Goal: Communication & Community: Ask a question

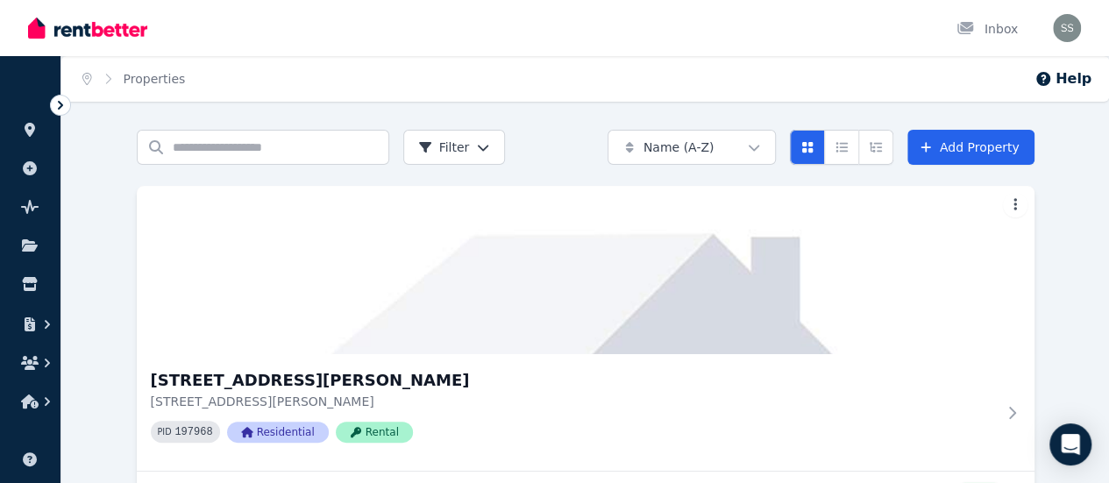
click at [61, 105] on icon at bounding box center [60, 105] width 5 height 9
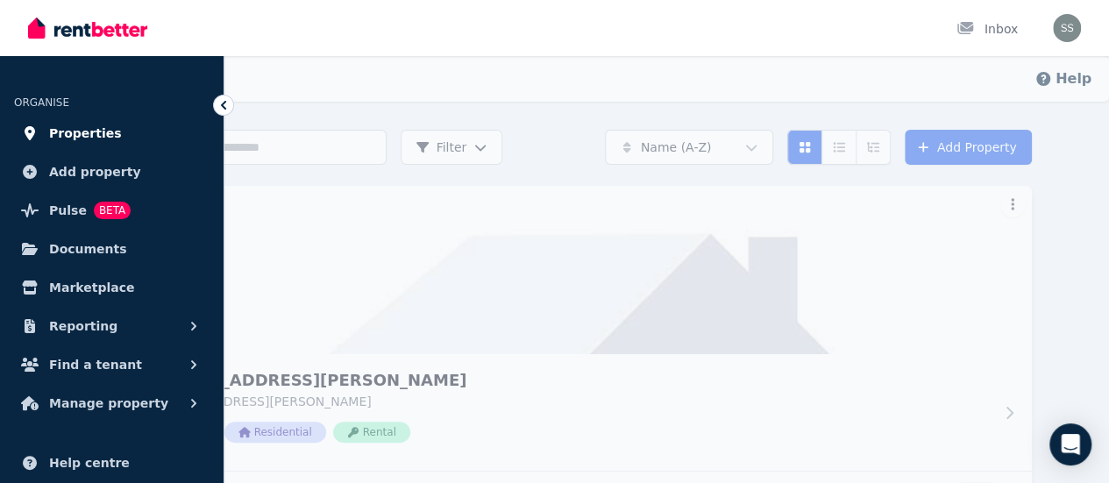
click at [88, 135] on span "Properties" at bounding box center [85, 133] width 73 height 21
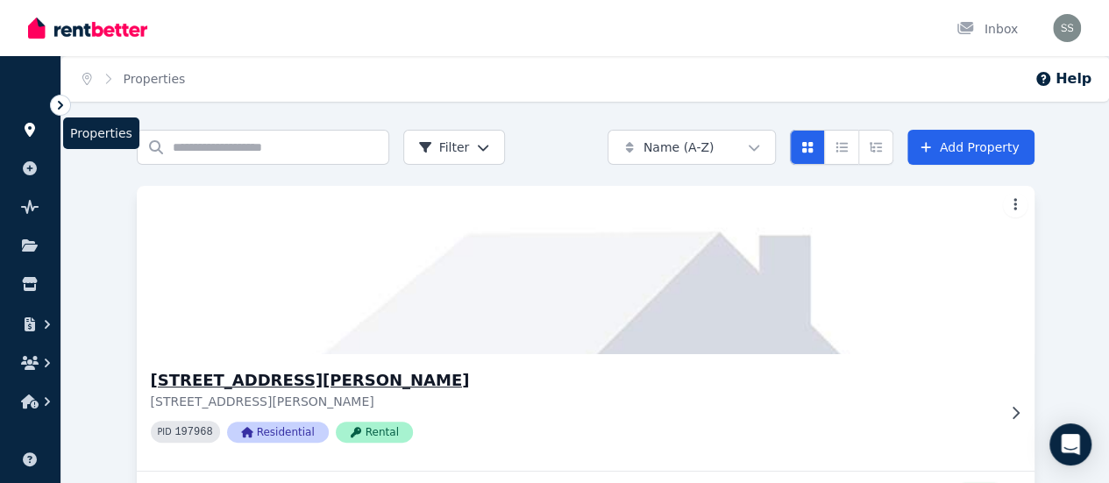
click at [220, 379] on h3 "[STREET_ADDRESS][PERSON_NAME]" at bounding box center [573, 380] width 845 height 25
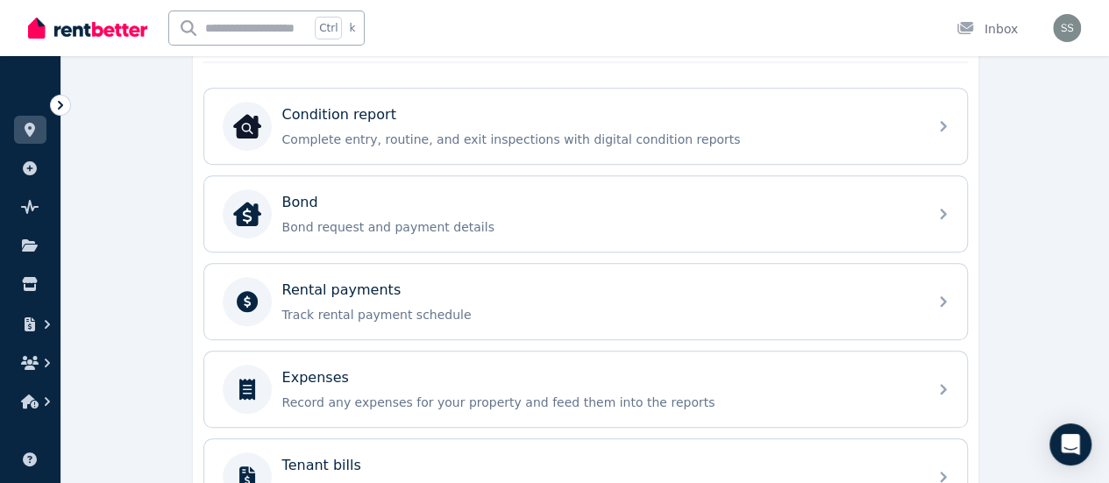
scroll to position [554, 0]
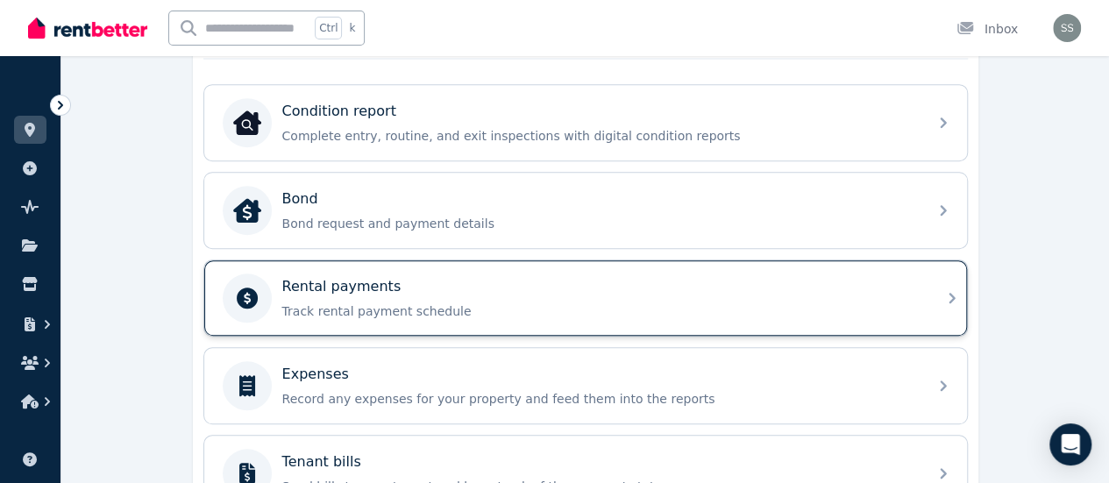
click at [500, 304] on p "Track rental payment schedule" at bounding box center [599, 311] width 635 height 18
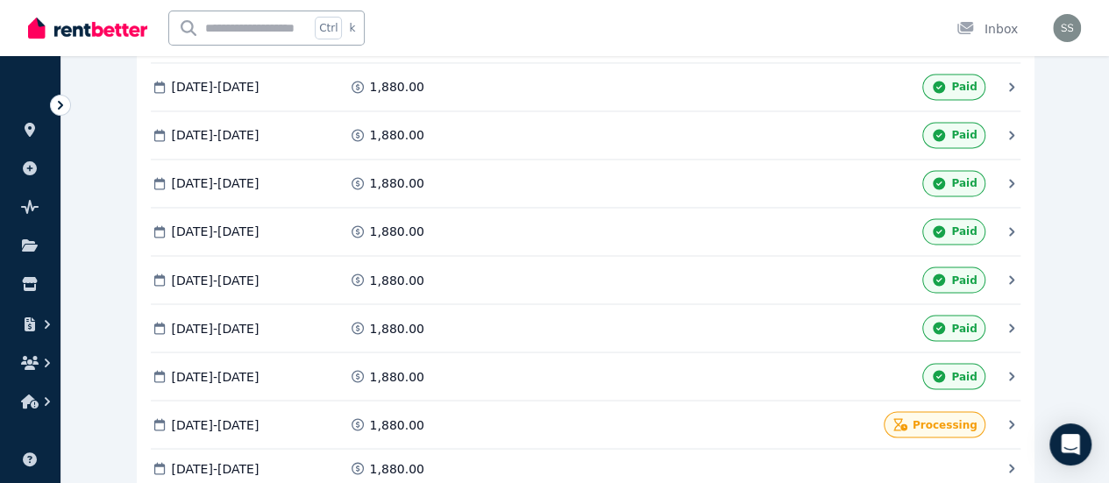
scroll to position [1407, 0]
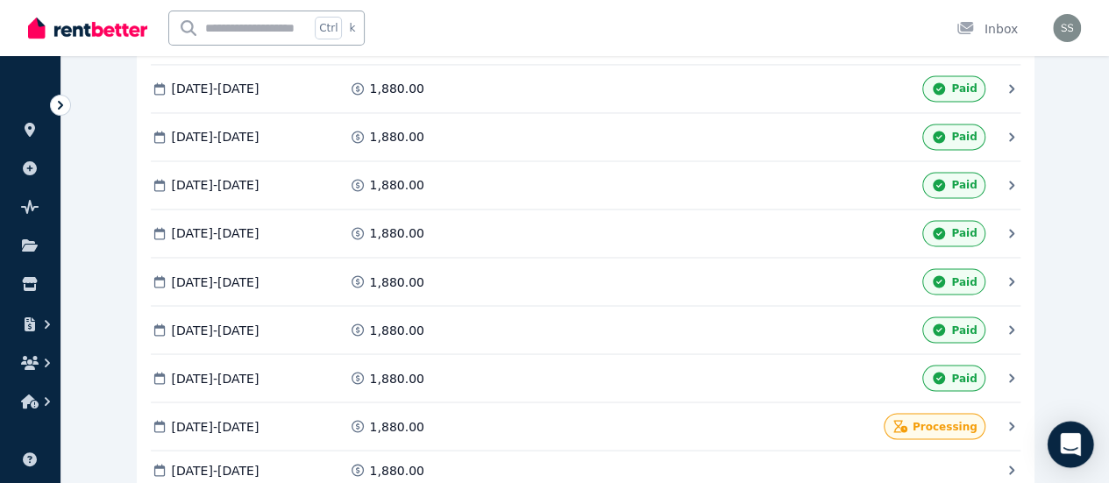
click at [1067, 444] on icon "Open Intercom Messenger" at bounding box center [1070, 444] width 20 height 23
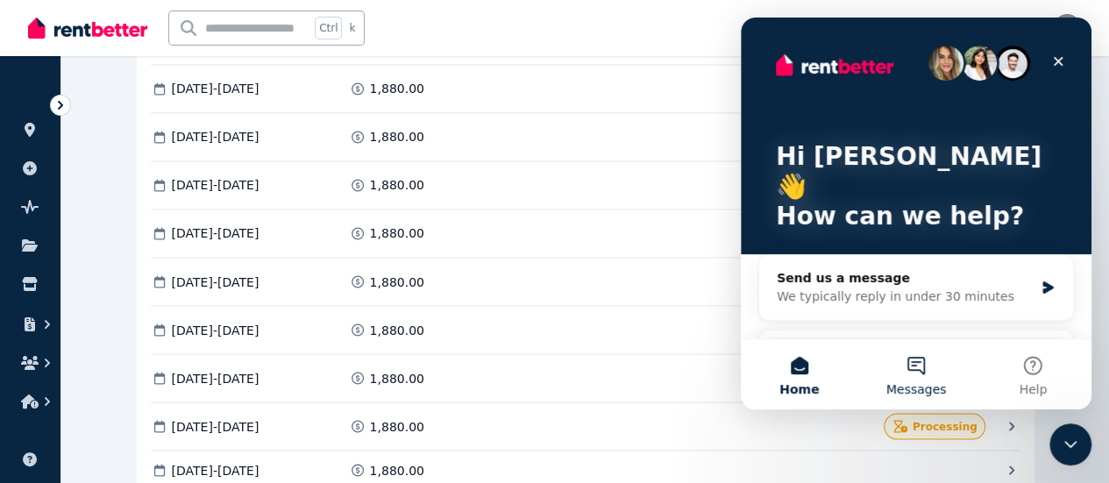
scroll to position [0, 0]
click at [914, 369] on button "Messages" at bounding box center [915, 374] width 117 height 70
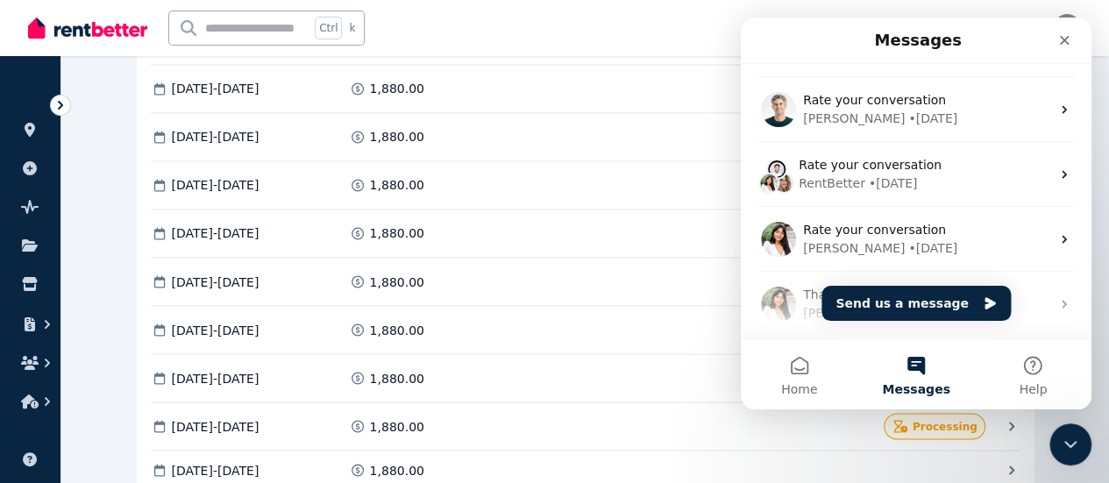
scroll to position [117, 0]
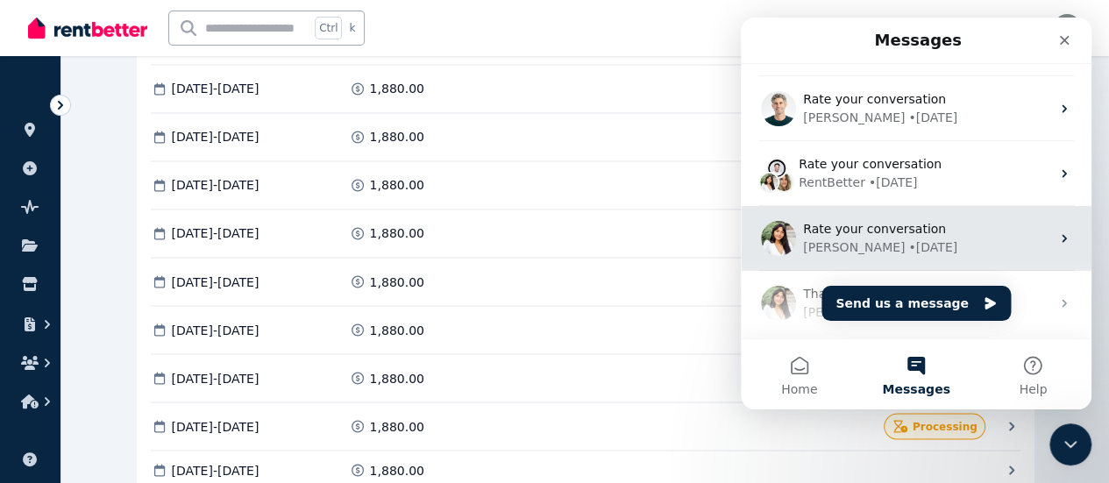
click at [842, 244] on div "[PERSON_NAME]" at bounding box center [854, 247] width 102 height 18
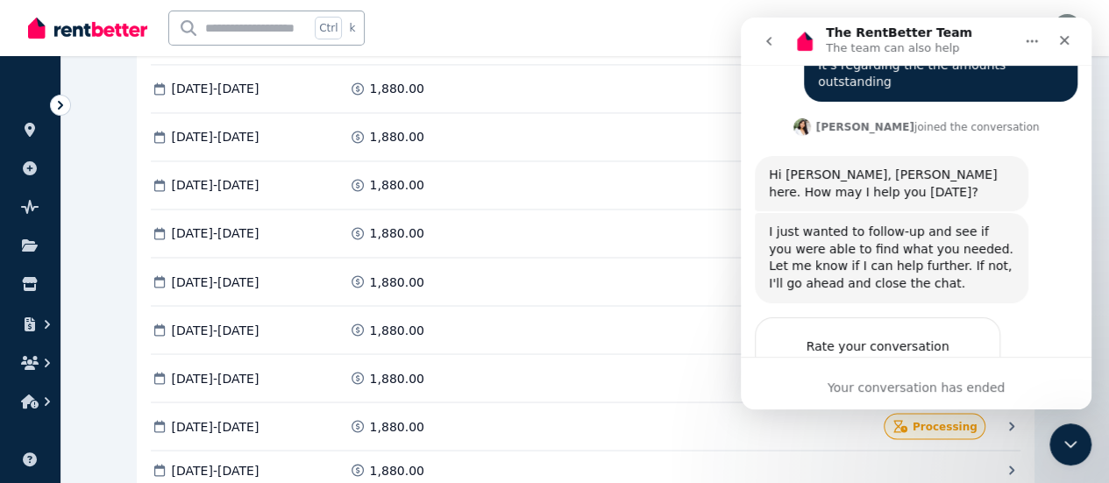
scroll to position [774, 0]
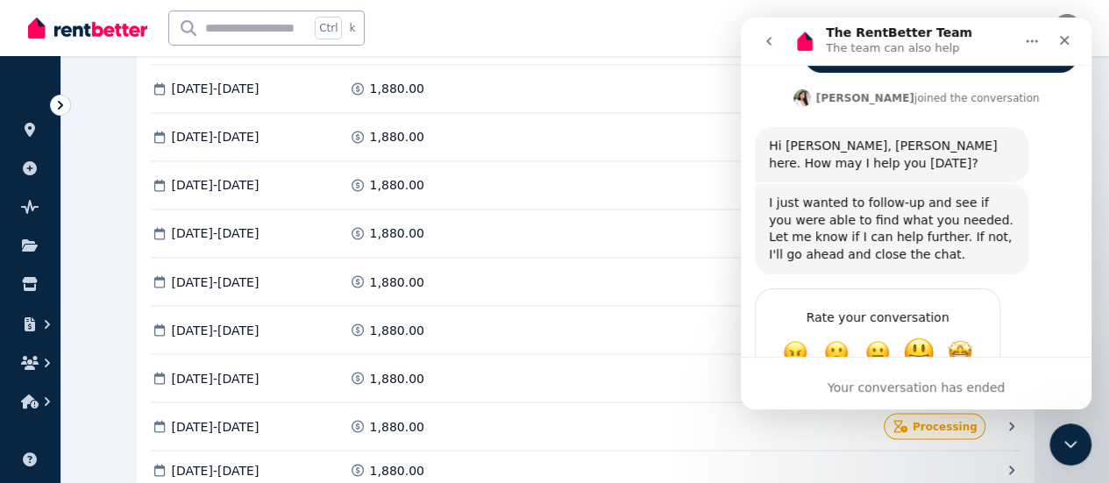
click at [918, 337] on span "Great" at bounding box center [919, 353] width 32 height 32
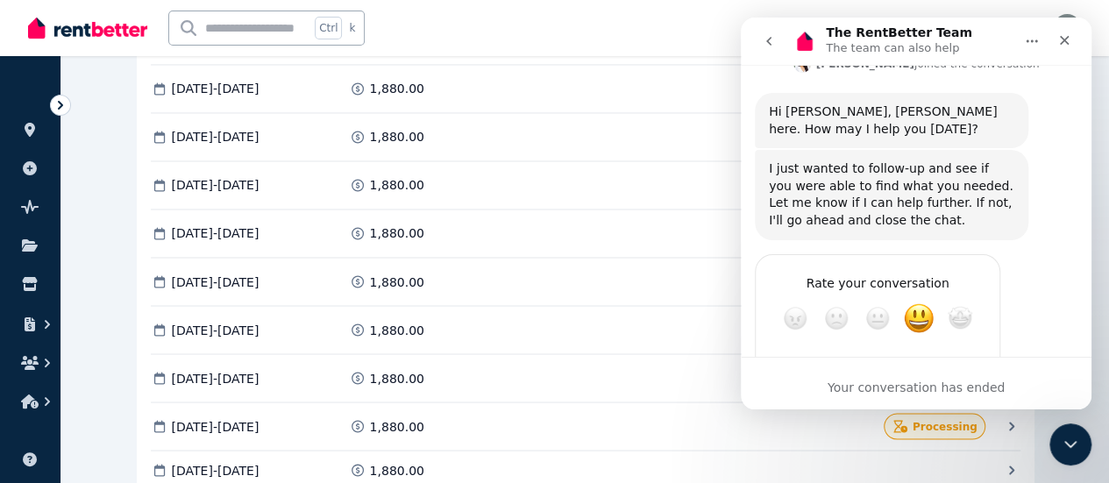
scroll to position [821, 0]
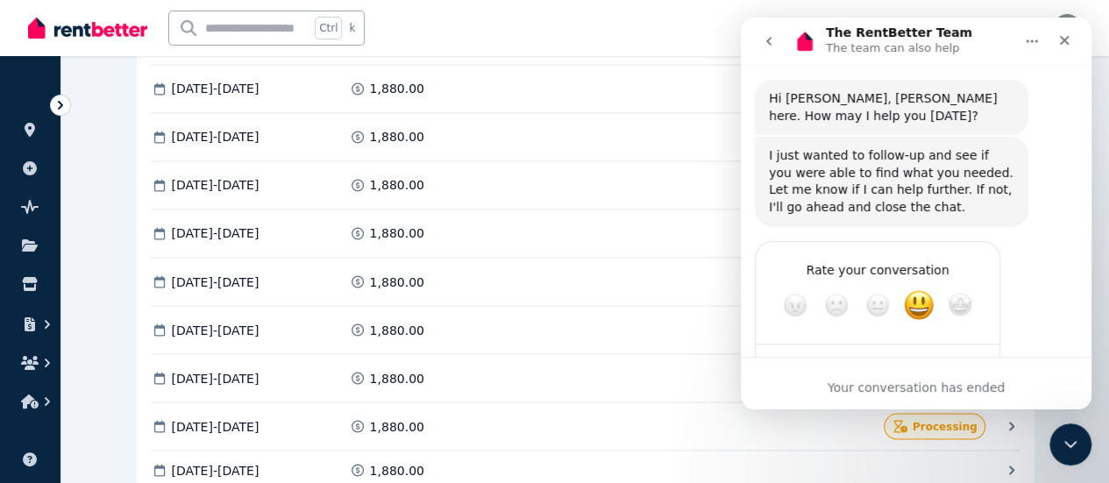
click at [769, 41] on icon "go back" at bounding box center [769, 41] width 14 height 14
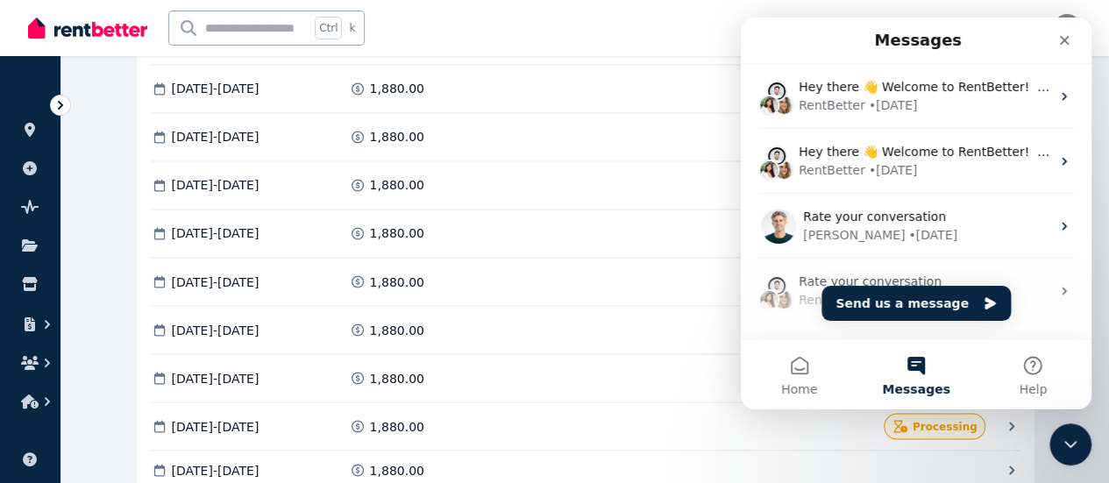
scroll to position [0, 0]
click at [867, 308] on button "Send us a message" at bounding box center [915, 303] width 189 height 35
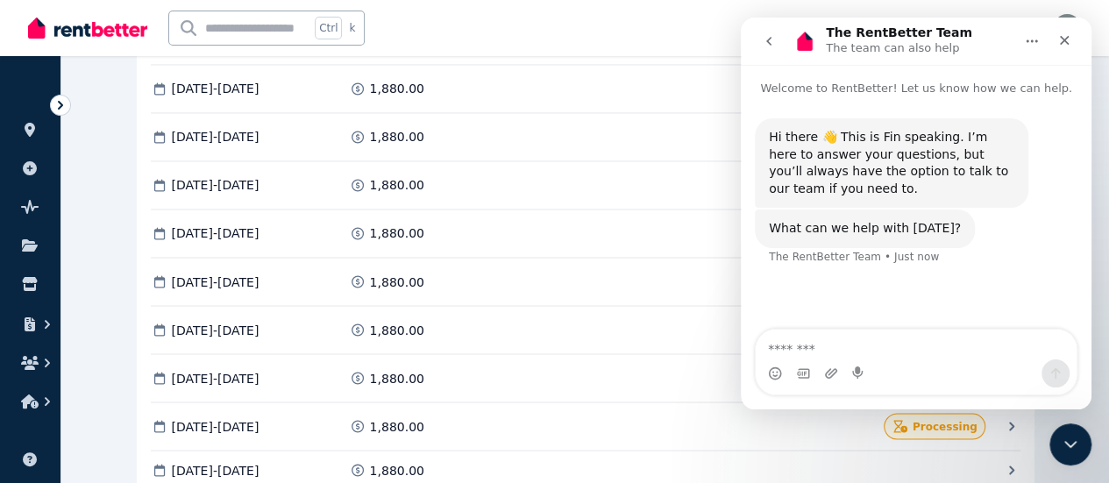
click at [825, 346] on textarea "Message…" at bounding box center [915, 345] width 321 height 30
type textarea "**********"
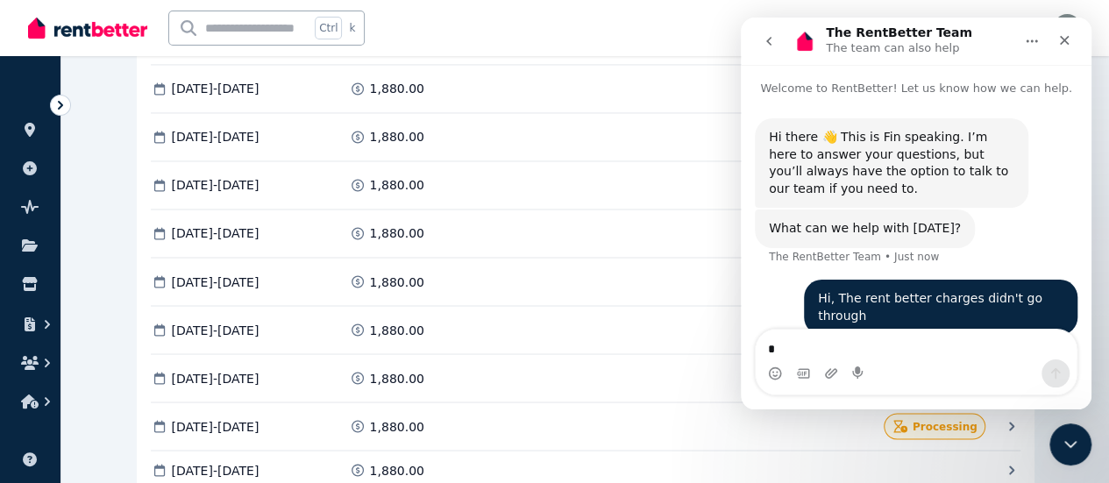
type textarea "*"
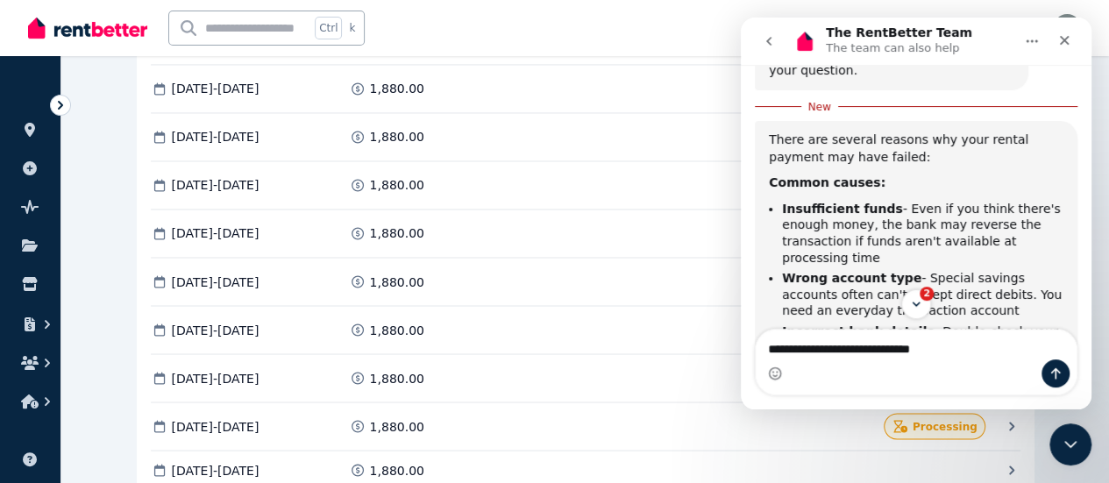
scroll to position [3, 0]
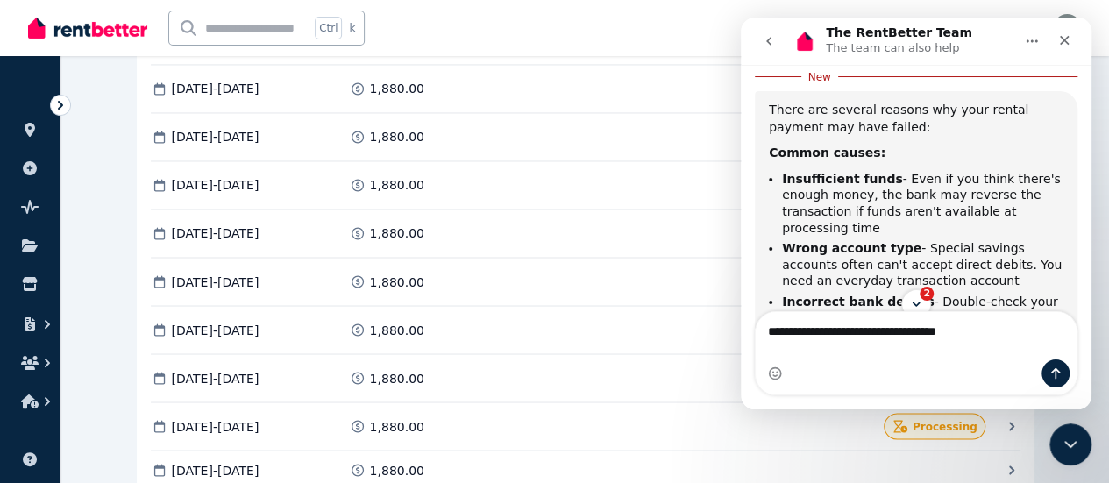
type textarea "**********"
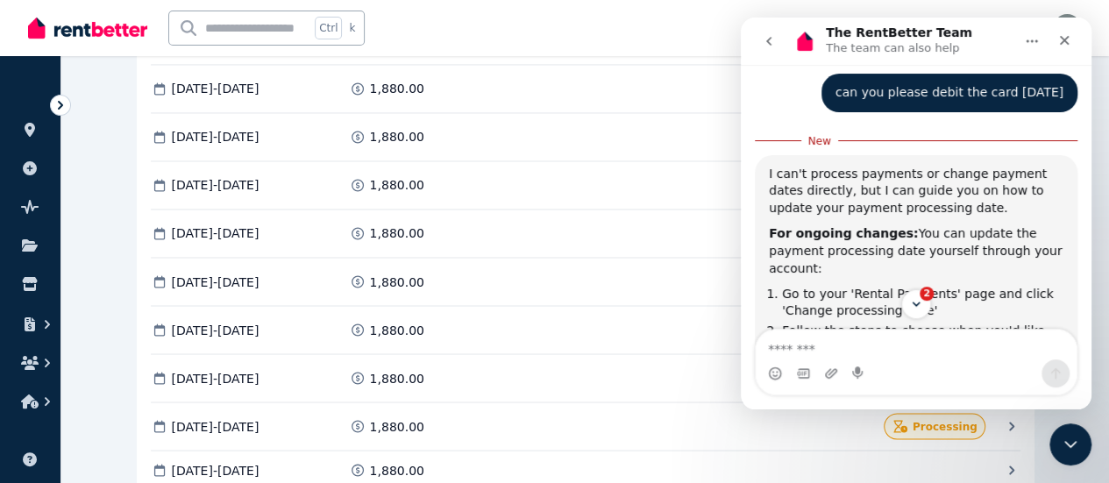
scroll to position [1002, 0]
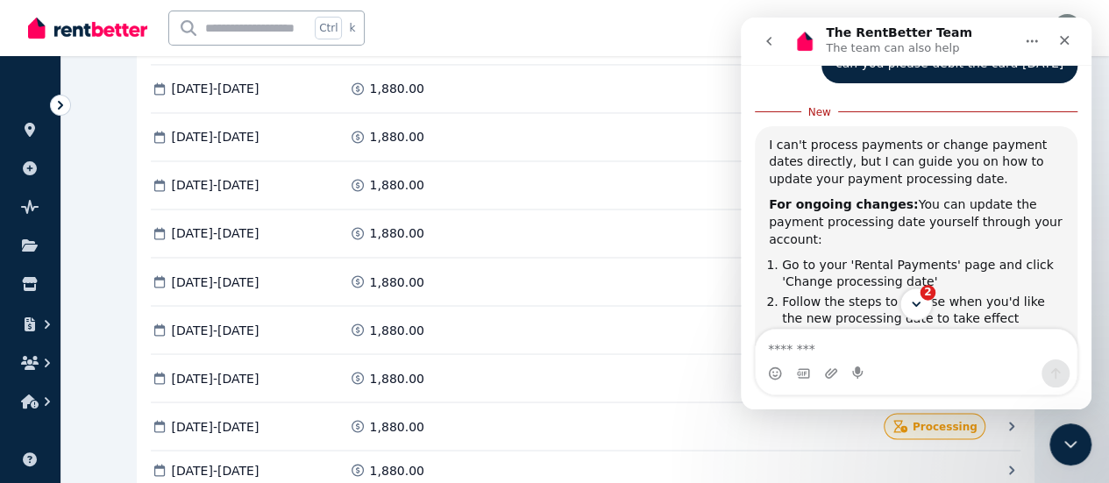
click at [914, 308] on icon "Scroll to bottom" at bounding box center [916, 304] width 16 height 16
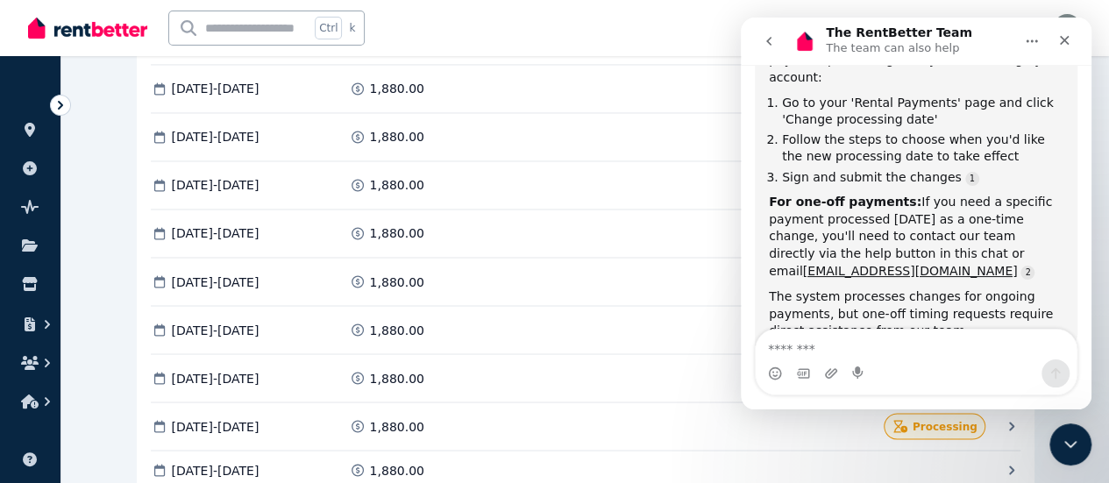
scroll to position [1187, 0]
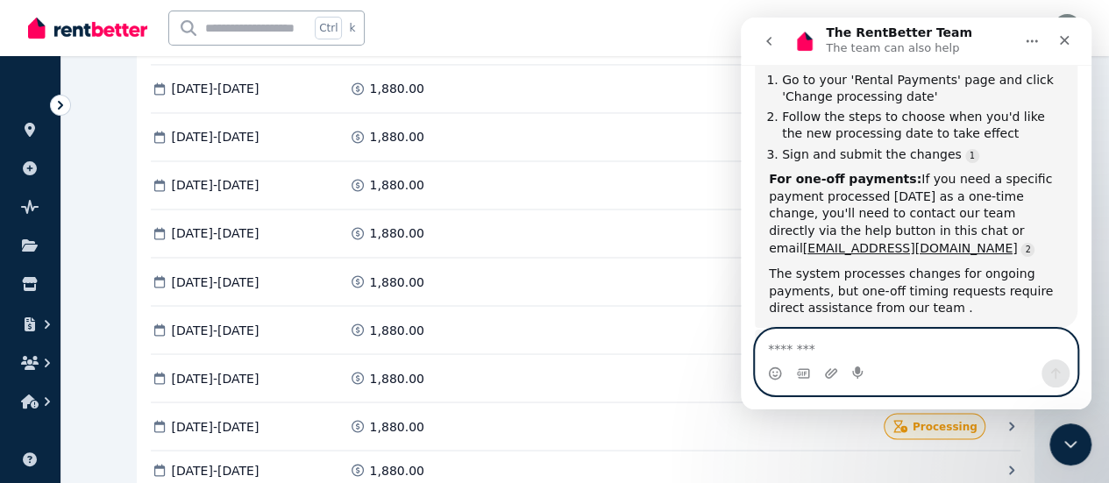
click at [910, 350] on textarea "Message…" at bounding box center [916, 345] width 322 height 30
